Goal: Task Accomplishment & Management: Use online tool/utility

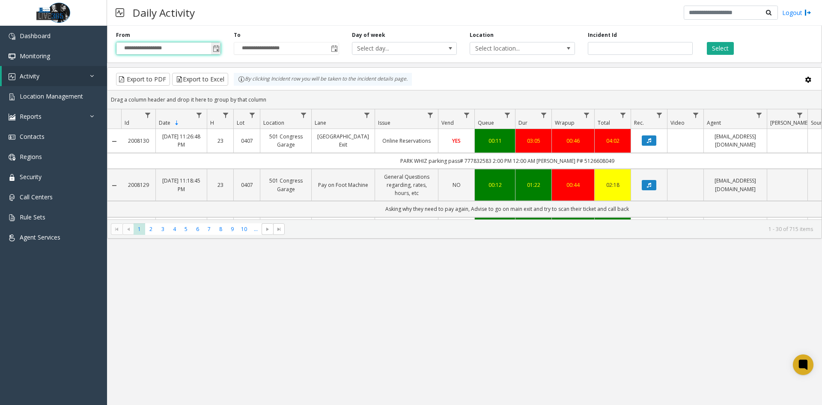
click at [217, 48] on span "Toggle popup" at bounding box center [216, 48] width 7 height 7
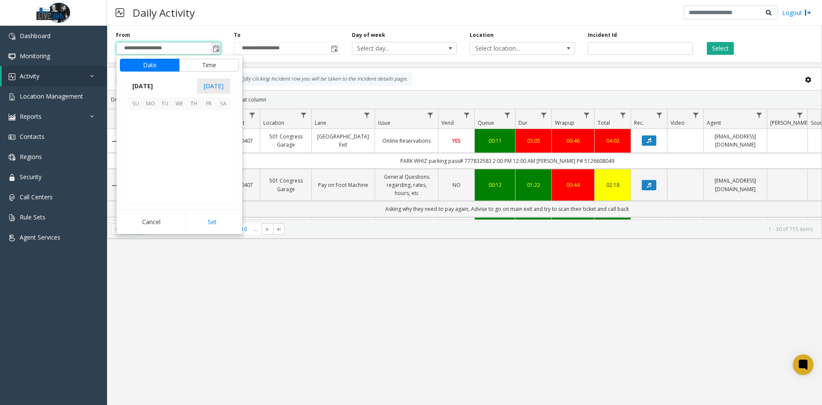
scroll to position [153684, 0]
click at [183, 132] on span "10" at bounding box center [179, 132] width 15 height 15
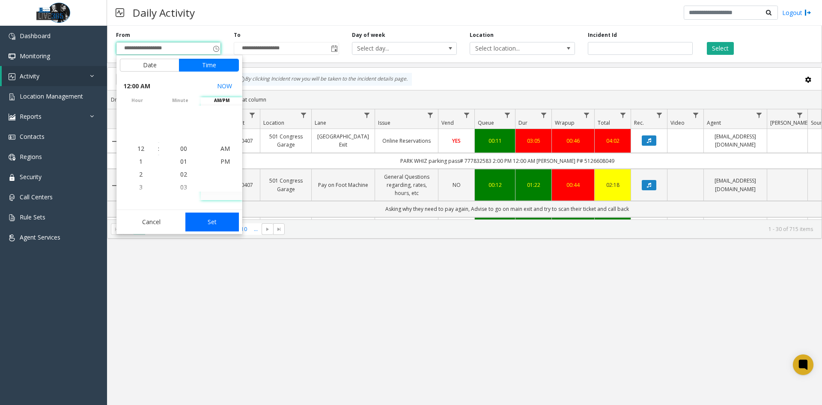
click at [212, 222] on button "Set" at bounding box center [212, 221] width 54 height 19
type input "**********"
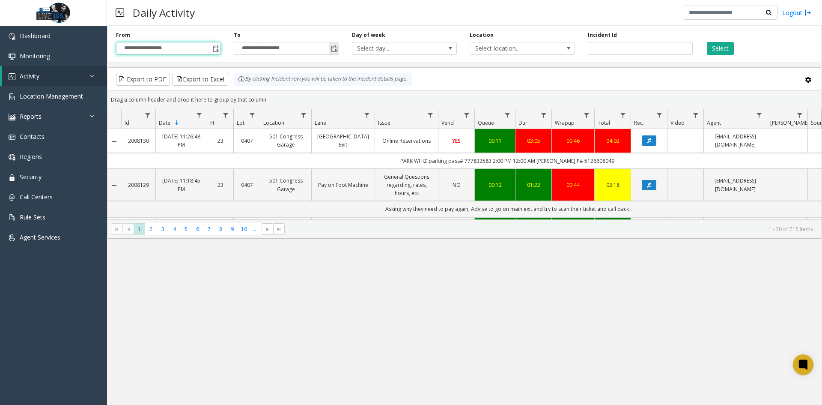
click at [339, 47] on span "**********" at bounding box center [286, 48] width 105 height 13
click at [338, 51] on span "Toggle popup" at bounding box center [333, 49] width 9 height 14
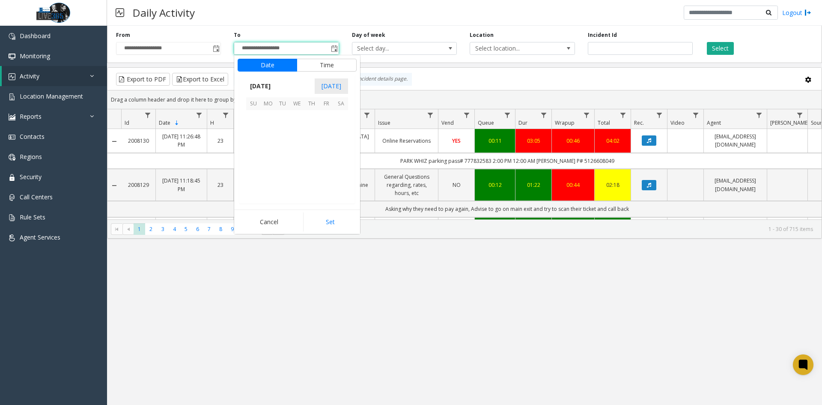
scroll to position [13, 0]
click at [254, 145] on span "14" at bounding box center [253, 146] width 15 height 15
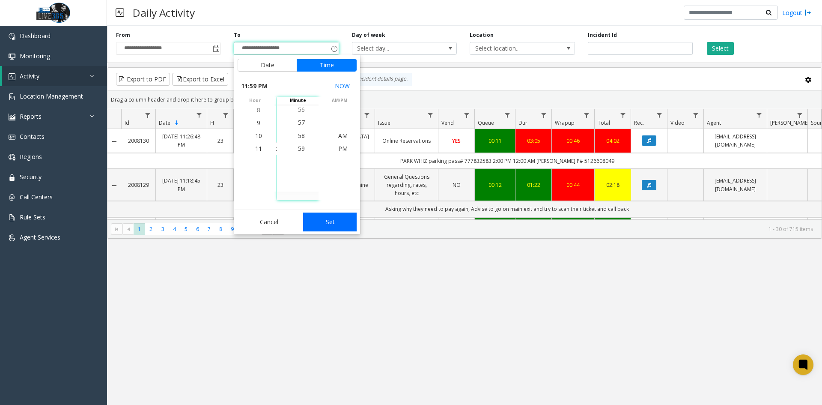
click at [330, 221] on button "Set" at bounding box center [330, 221] width 54 height 19
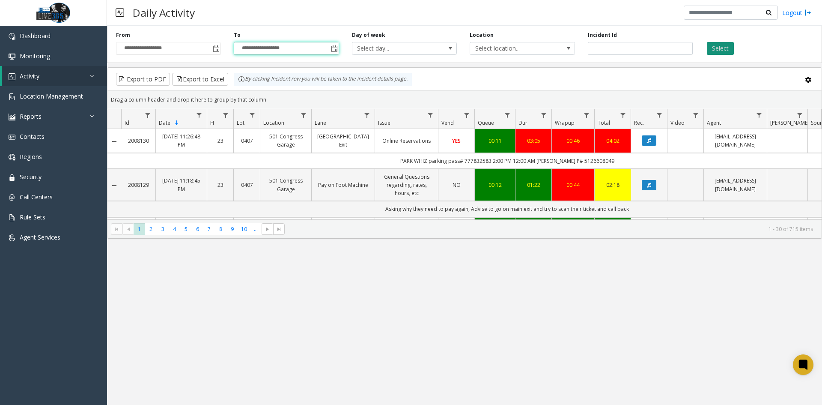
click at [724, 44] on button "Select" at bounding box center [720, 48] width 27 height 13
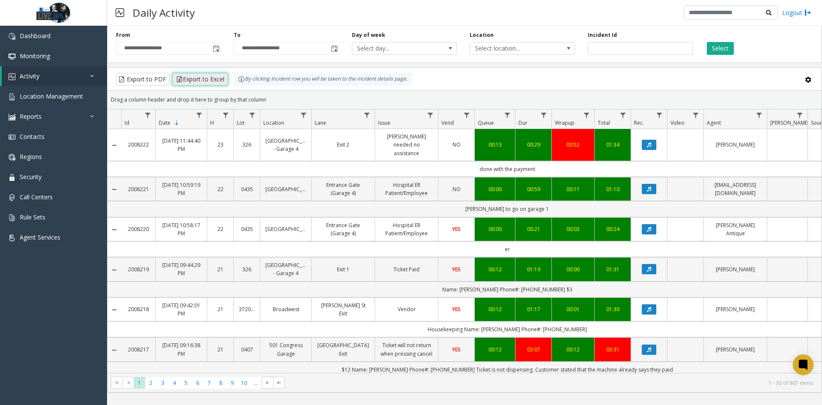
click at [202, 78] on button "Export to Excel" at bounding box center [200, 79] width 56 height 13
